Goal: Navigation & Orientation: Find specific page/section

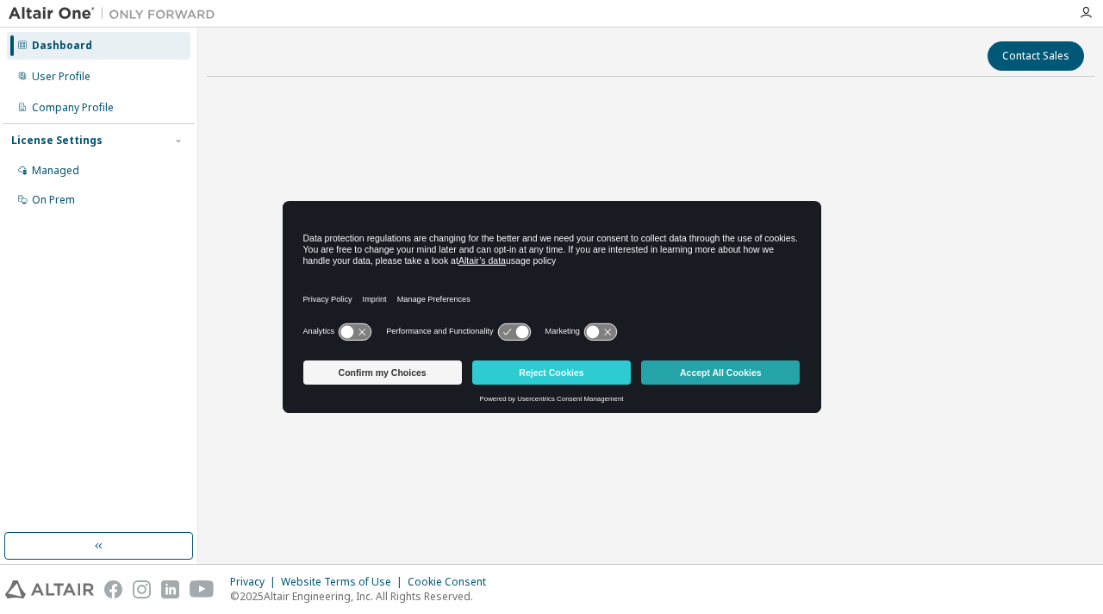
click at [679, 378] on button "Accept All Cookies" at bounding box center [720, 372] width 159 height 24
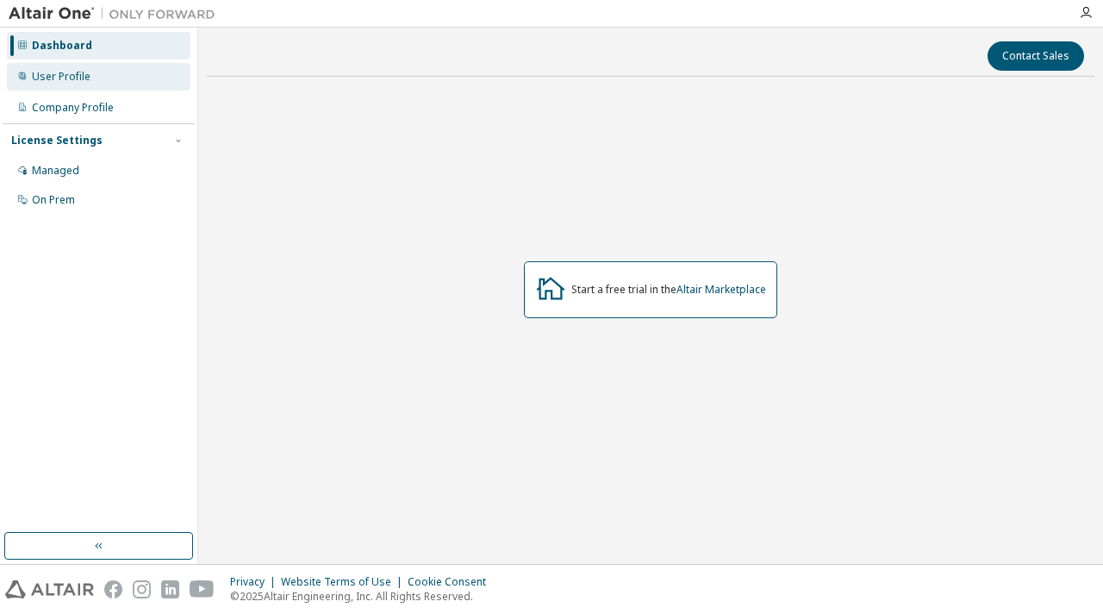
click at [90, 85] on div "User Profile" at bounding box center [99, 77] width 184 height 28
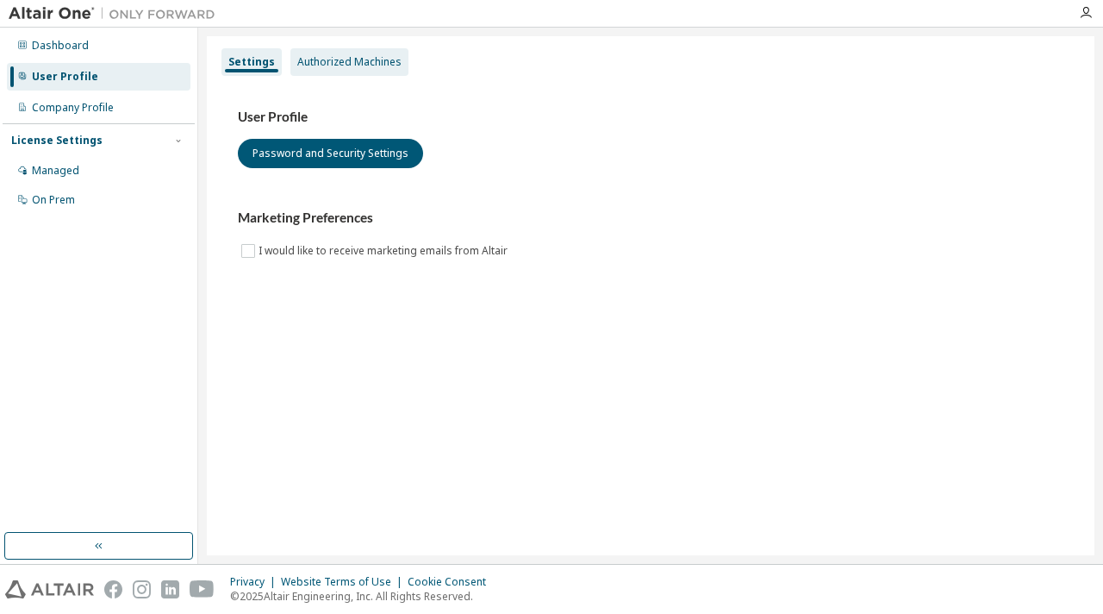
click at [298, 56] on div "Authorized Machines" at bounding box center [349, 62] width 104 height 14
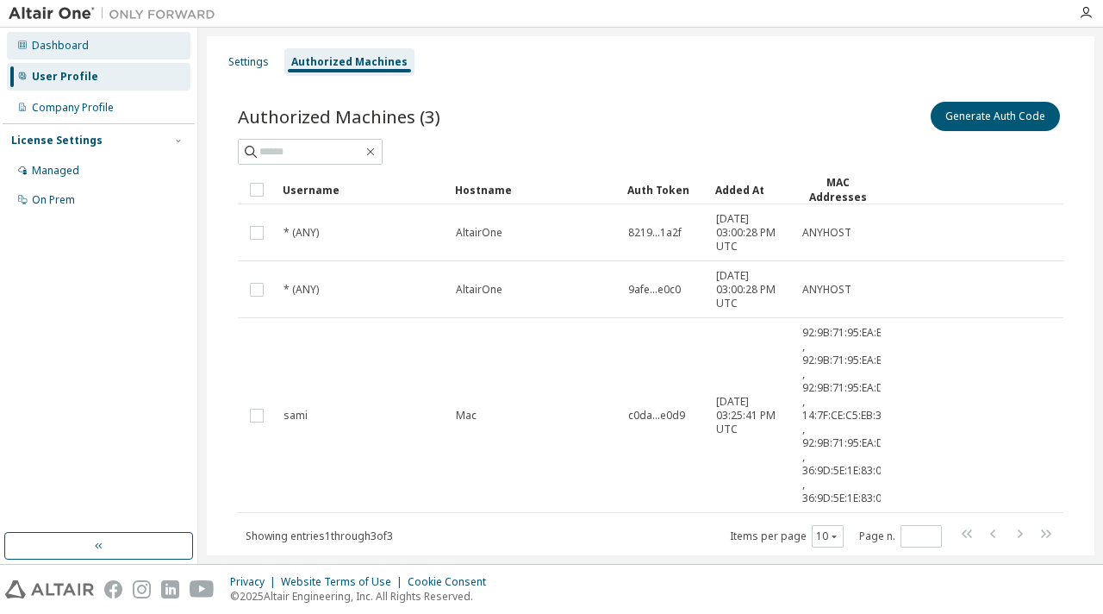
click at [126, 51] on div "Dashboard" at bounding box center [99, 46] width 184 height 28
